Goal: Find specific page/section: Find specific page/section

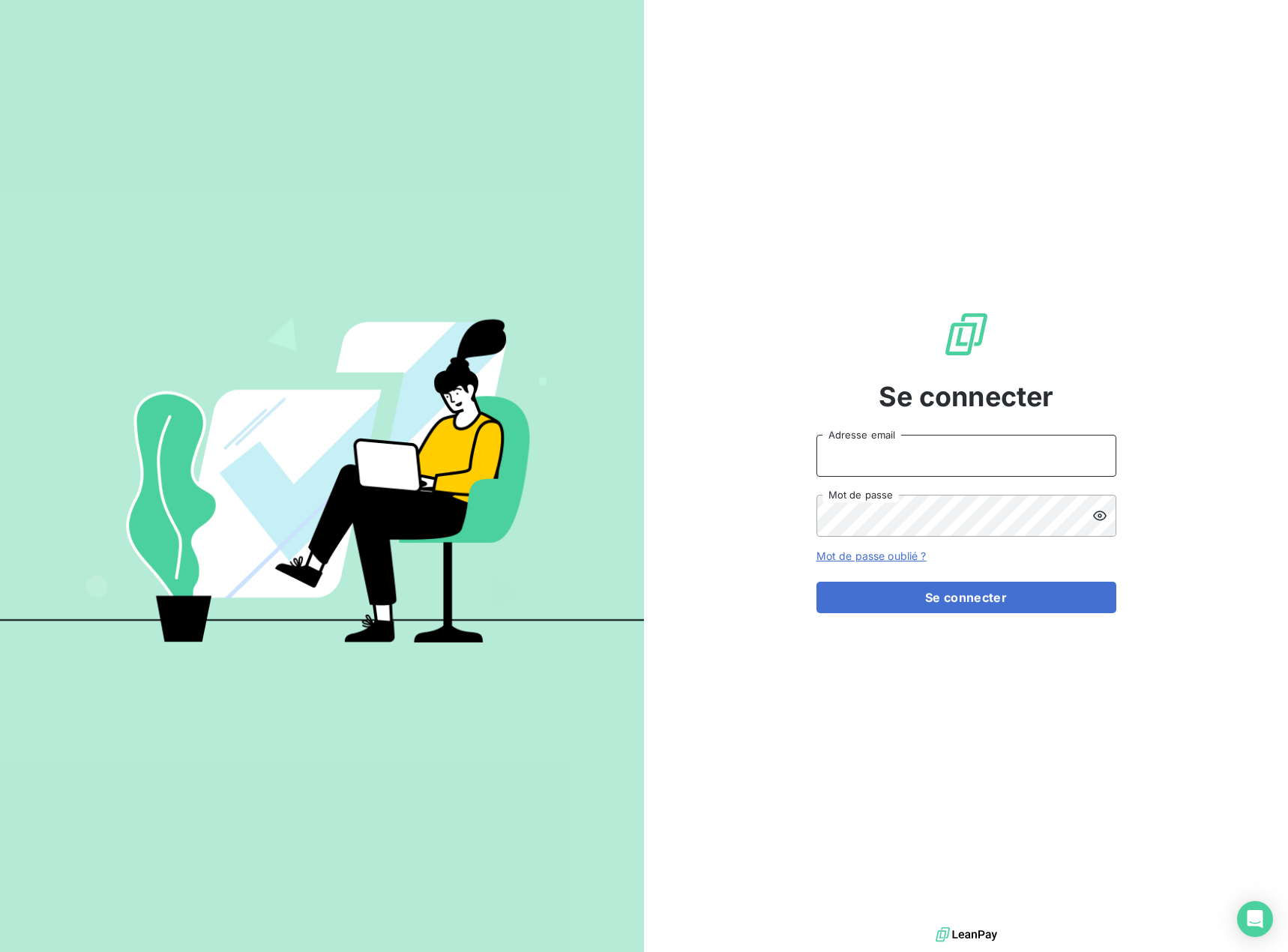
click at [895, 460] on input "Adresse email" at bounding box center [967, 455] width 300 height 42
type input "[EMAIL_ADDRESS][DOMAIN_NAME]"
click at [908, 596] on button "Se connecter" at bounding box center [967, 597] width 300 height 31
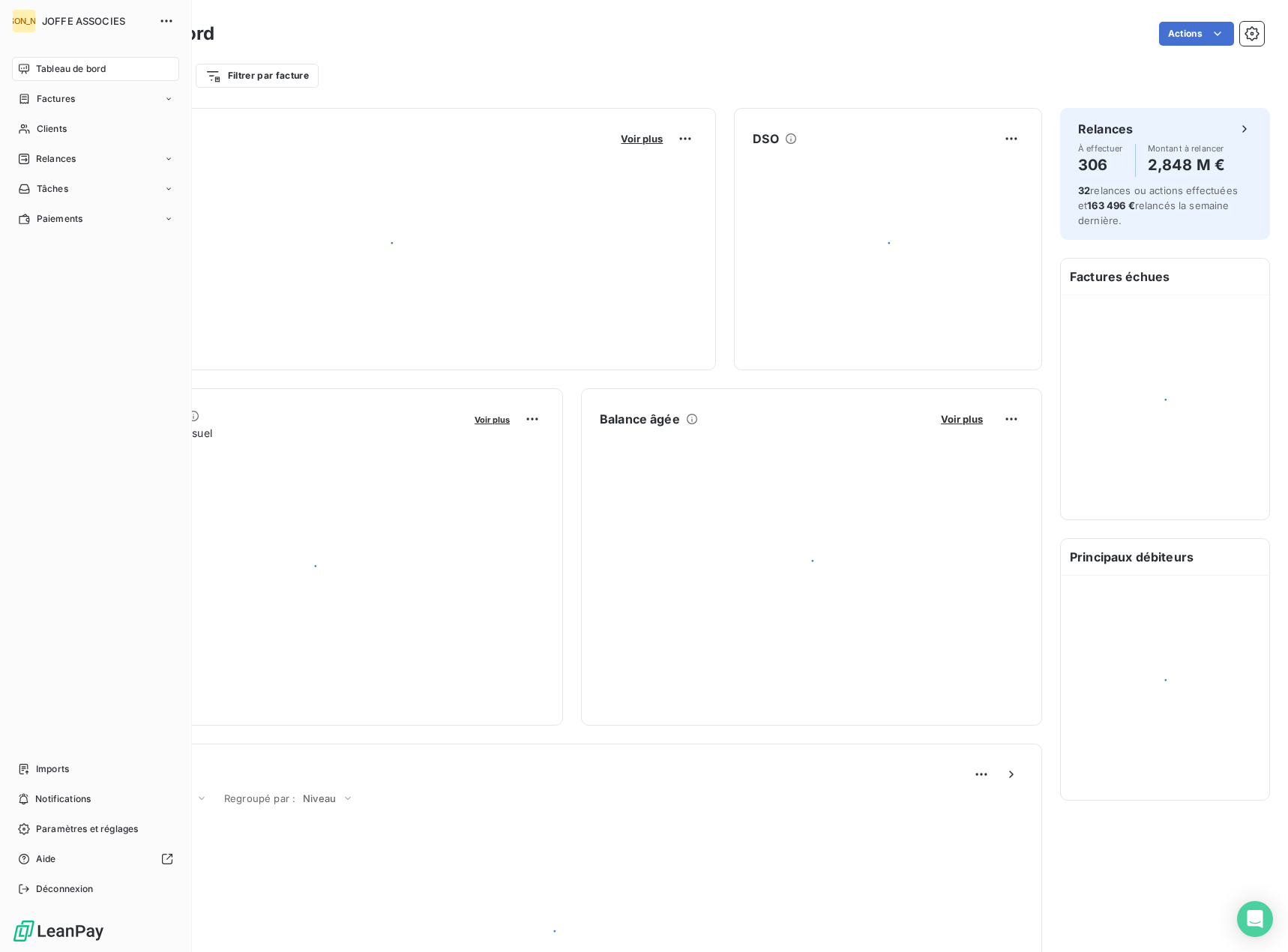
click at [29, 126] on icon at bounding box center [24, 130] width 12 height 12
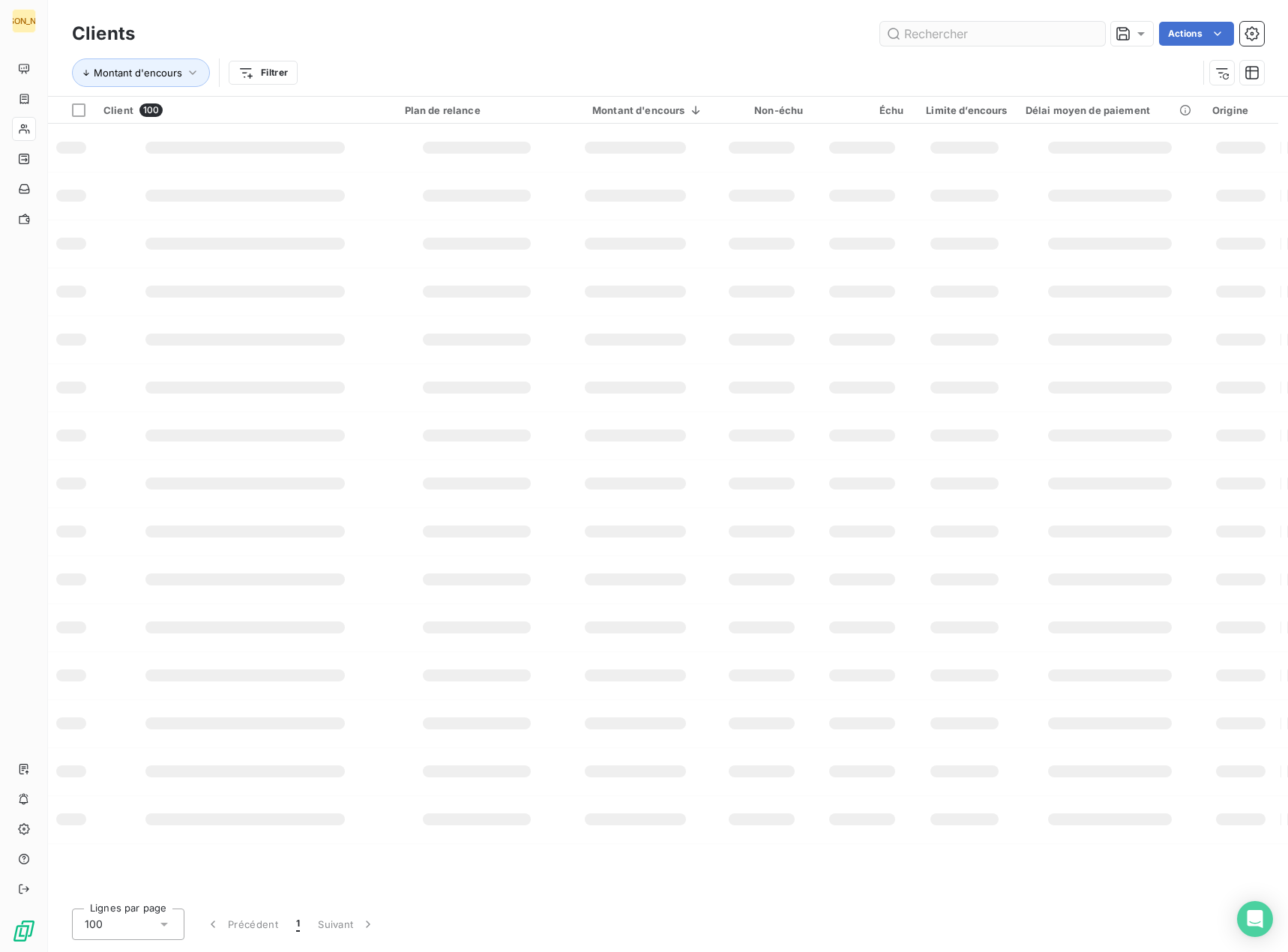
click at [972, 34] on input "text" at bounding box center [992, 33] width 225 height 24
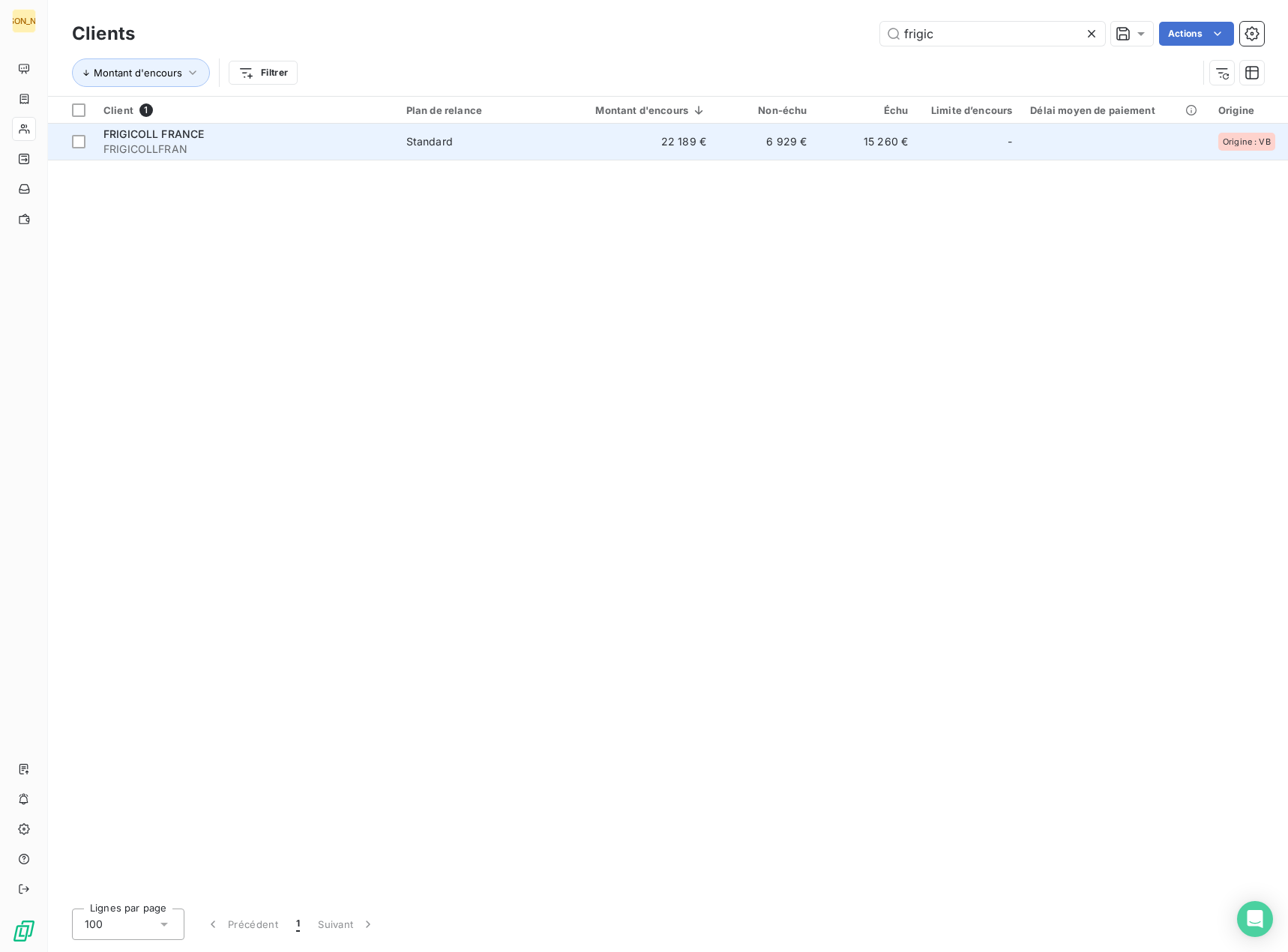
type input "frigic"
click at [601, 143] on td "22 189 €" at bounding box center [638, 141] width 154 height 36
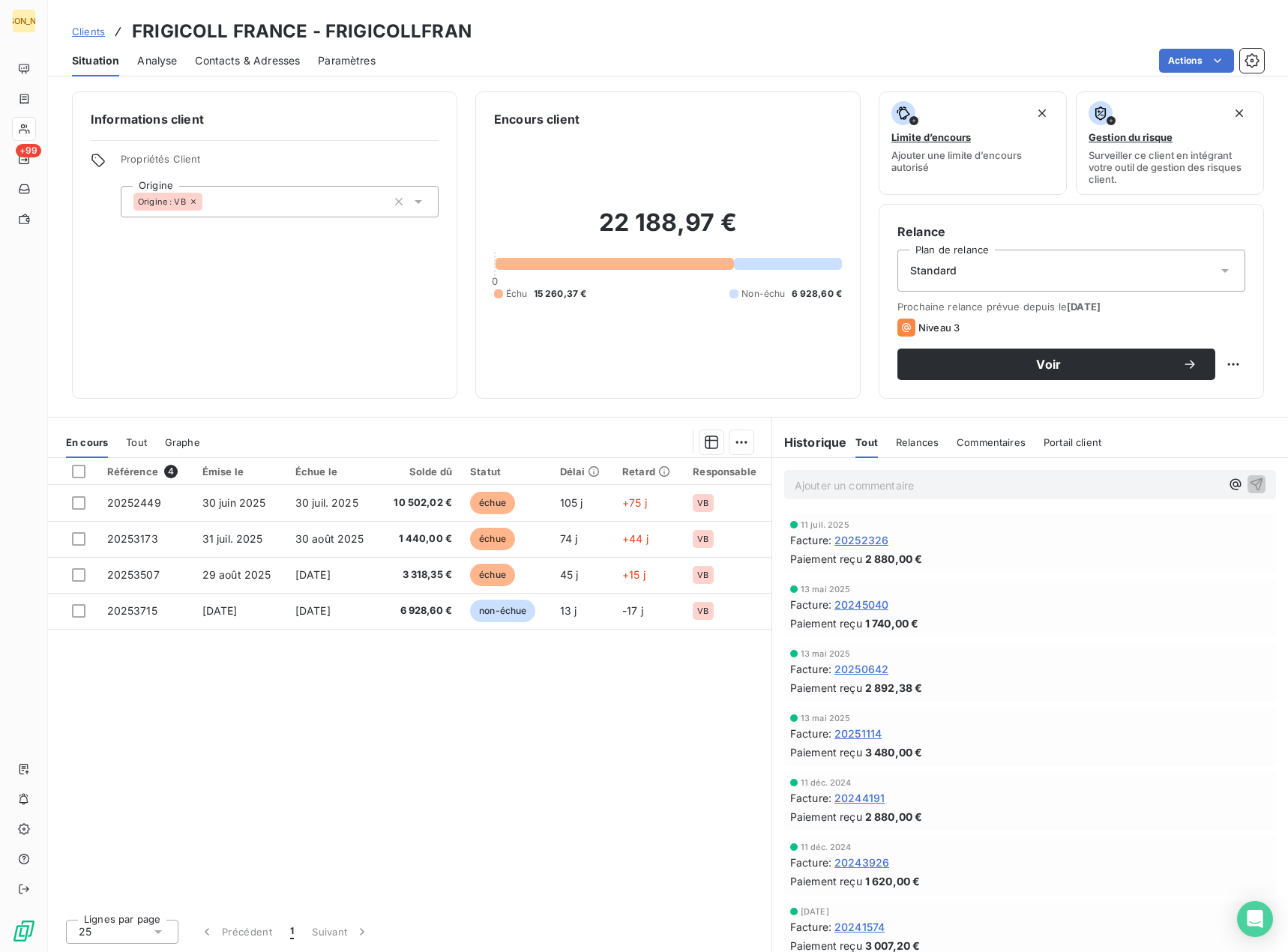
click at [84, 29] on span "Clients" at bounding box center [88, 32] width 33 height 12
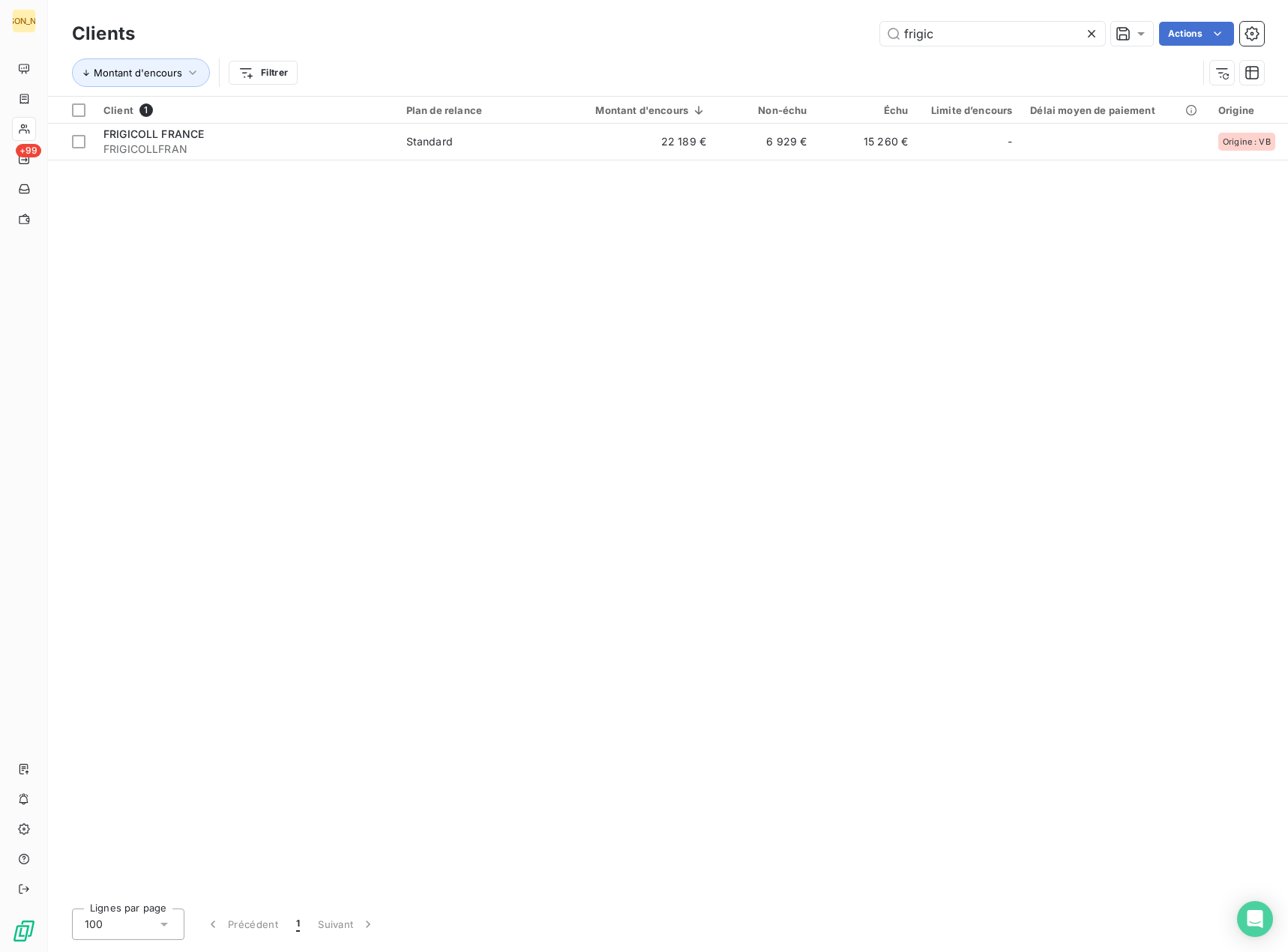
drag, startPoint x: 931, startPoint y: 28, endPoint x: 810, endPoint y: 27, distance: 121.0
click at [810, 27] on div "frigic Actions" at bounding box center [708, 33] width 1111 height 24
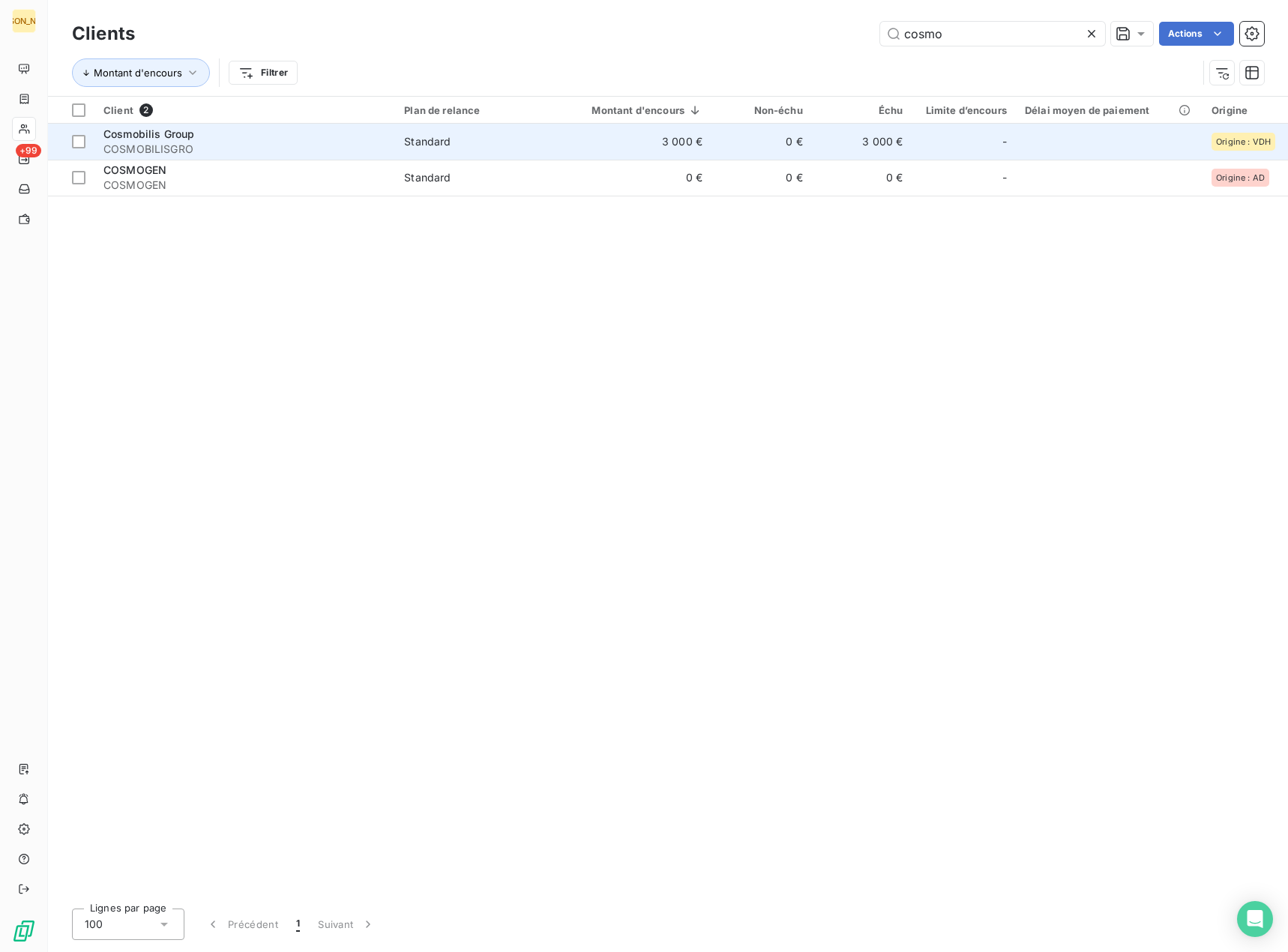
type input "cosmo"
click at [503, 143] on span "Standard" at bounding box center [476, 141] width 145 height 15
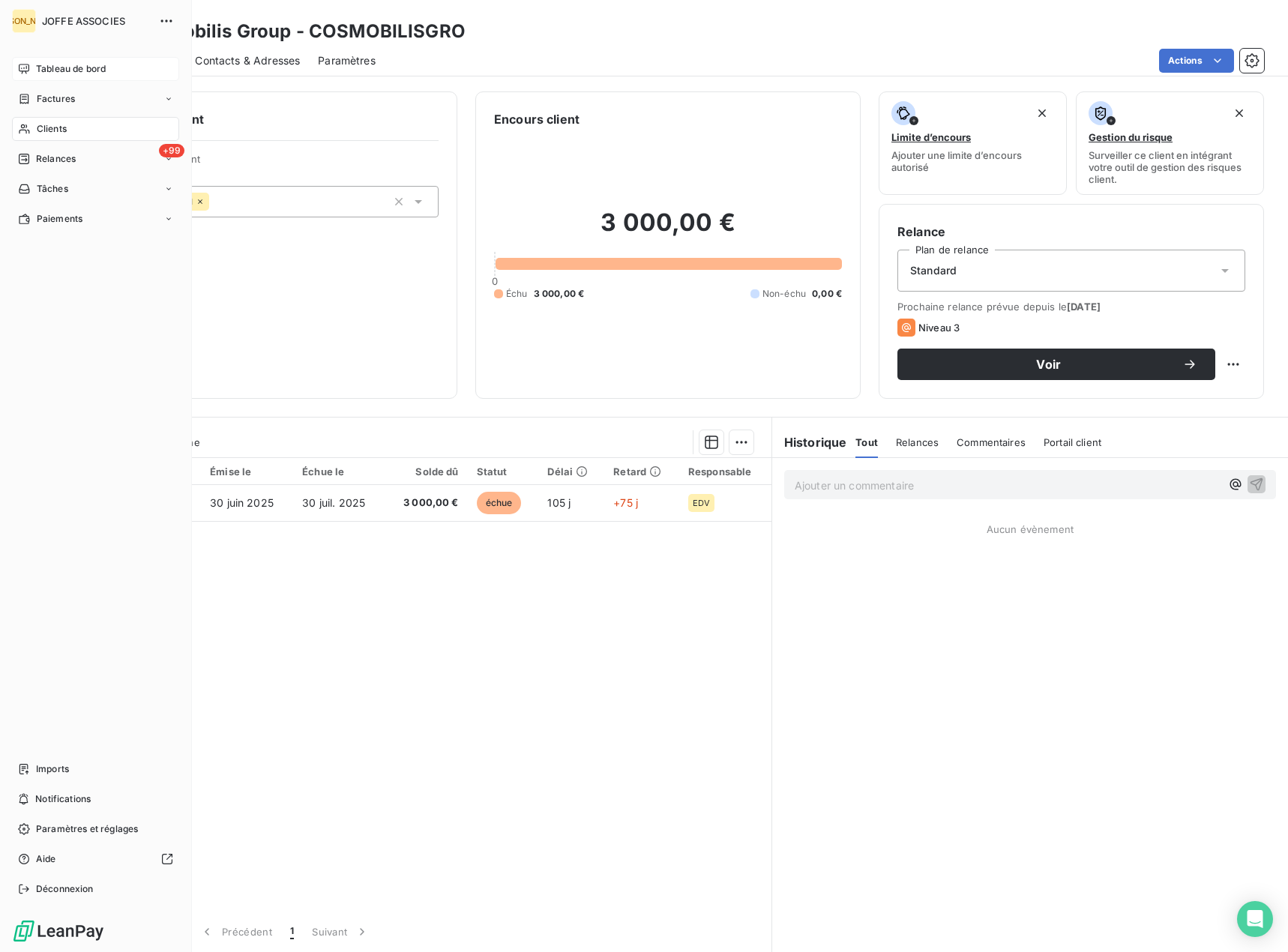
click at [92, 68] on span "Tableau de bord" at bounding box center [71, 68] width 70 height 13
